Goal: Task Accomplishment & Management: Use online tool/utility

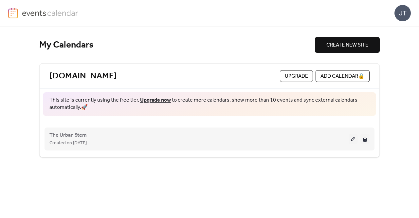
click at [102, 140] on div "Created on [DATE]" at bounding box center [198, 143] width 299 height 8
click at [352, 137] on button at bounding box center [352, 139] width 9 height 10
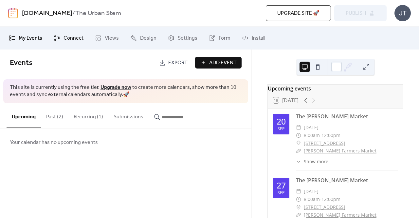
click at [75, 37] on span "Connect" at bounding box center [73, 38] width 20 height 8
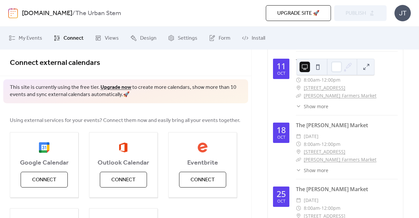
scroll to position [368, 0]
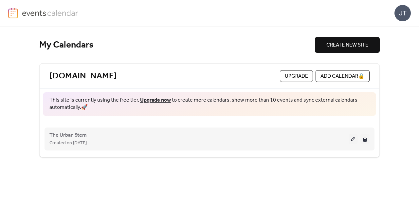
click at [352, 139] on button at bounding box center [352, 139] width 9 height 10
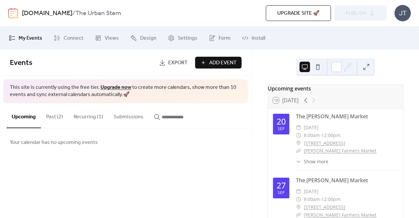
click at [355, 15] on div "Upgrade site 🚀 Preview Publish" at bounding box center [290, 13] width 191 height 16
click at [292, 16] on span "Upgrade site 🚀" at bounding box center [298, 13] width 42 height 8
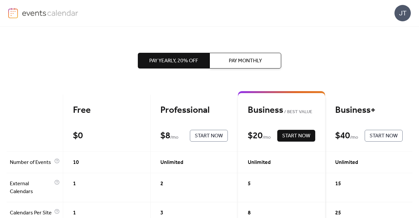
click at [77, 113] on div "Free" at bounding box center [106, 109] width 67 height 11
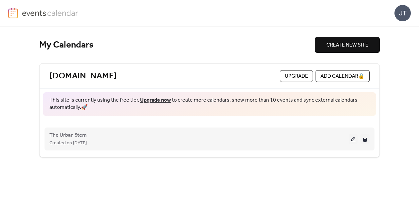
click at [79, 139] on span "Created on [DATE]" at bounding box center [67, 143] width 37 height 8
click at [351, 143] on div "The Urban Stem Created on [DATE]" at bounding box center [209, 139] width 320 height 26
click at [352, 139] on button at bounding box center [352, 139] width 9 height 10
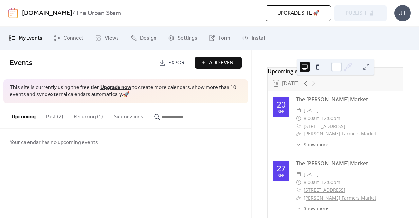
scroll to position [21, 0]
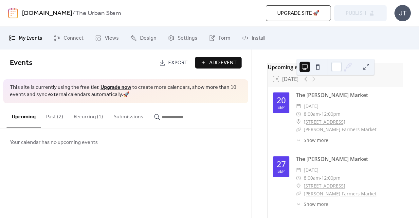
click at [226, 64] on span "Add Event" at bounding box center [222, 63] width 27 height 8
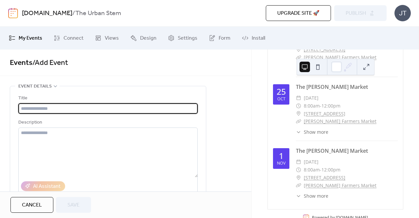
scroll to position [368, 0]
